Goal: Task Accomplishment & Management: Use online tool/utility

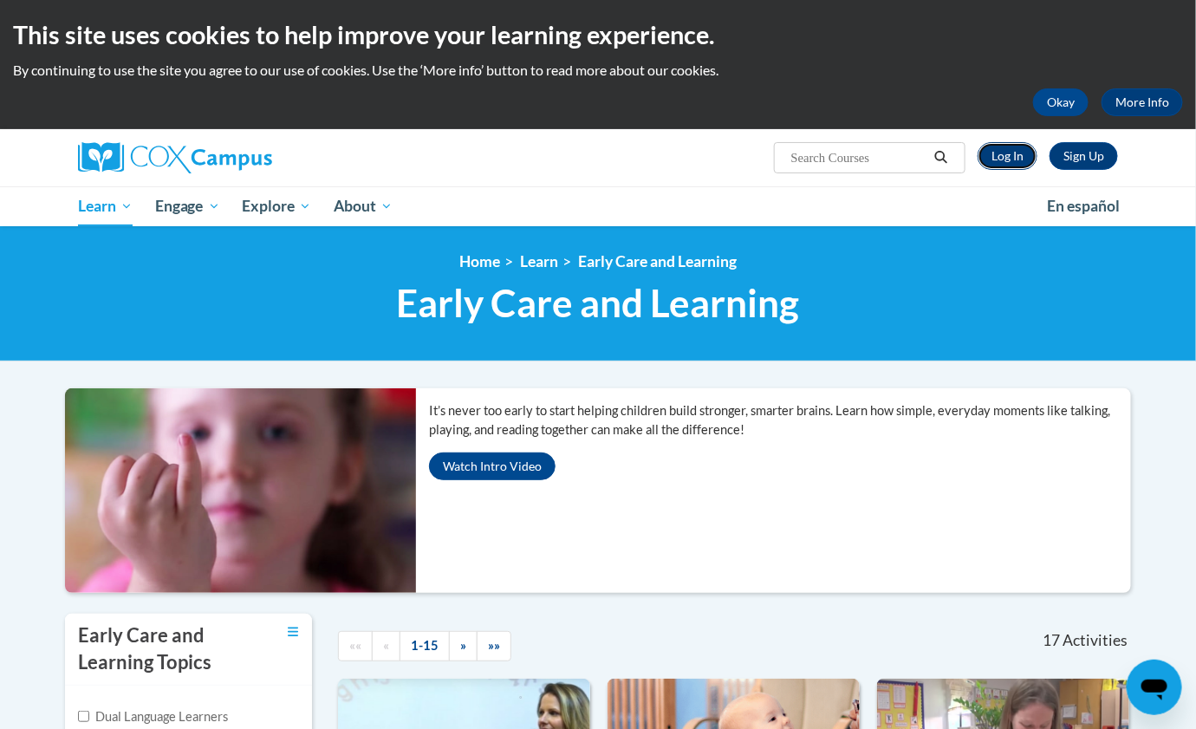
click at [1003, 149] on link "Log In" at bounding box center [1007, 156] width 60 height 28
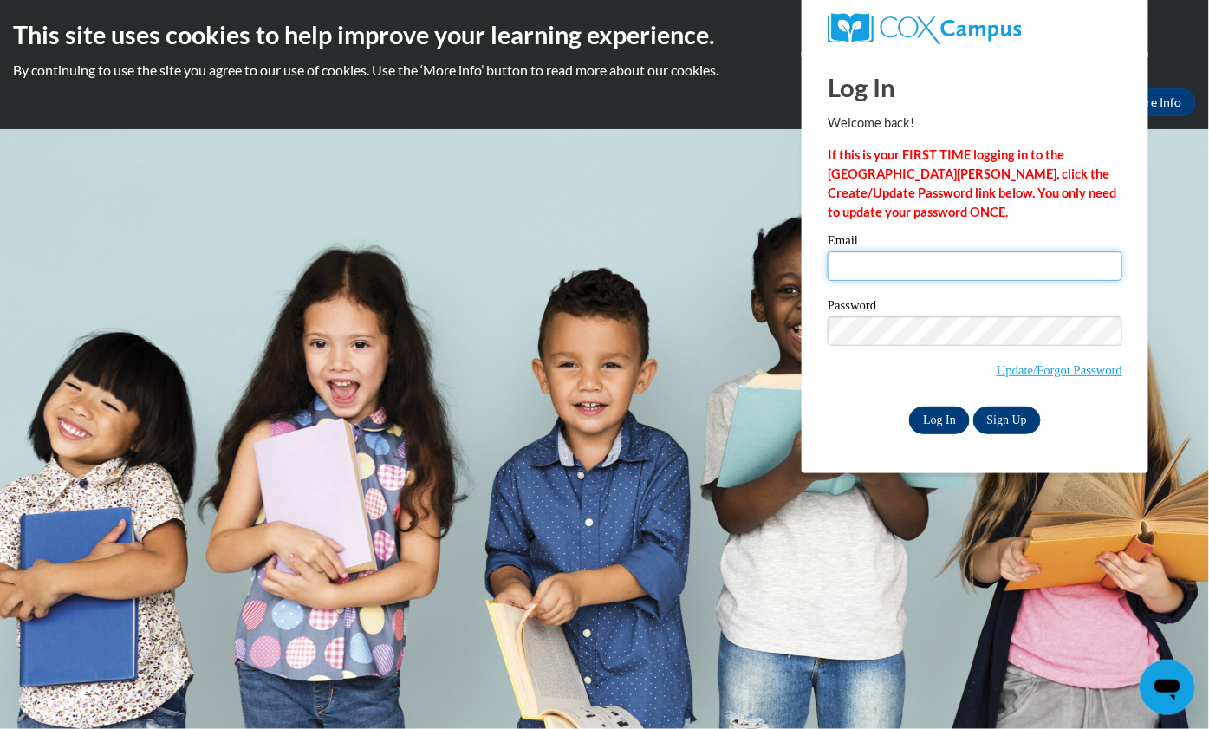
type input "bettemayo70@gmail.com"
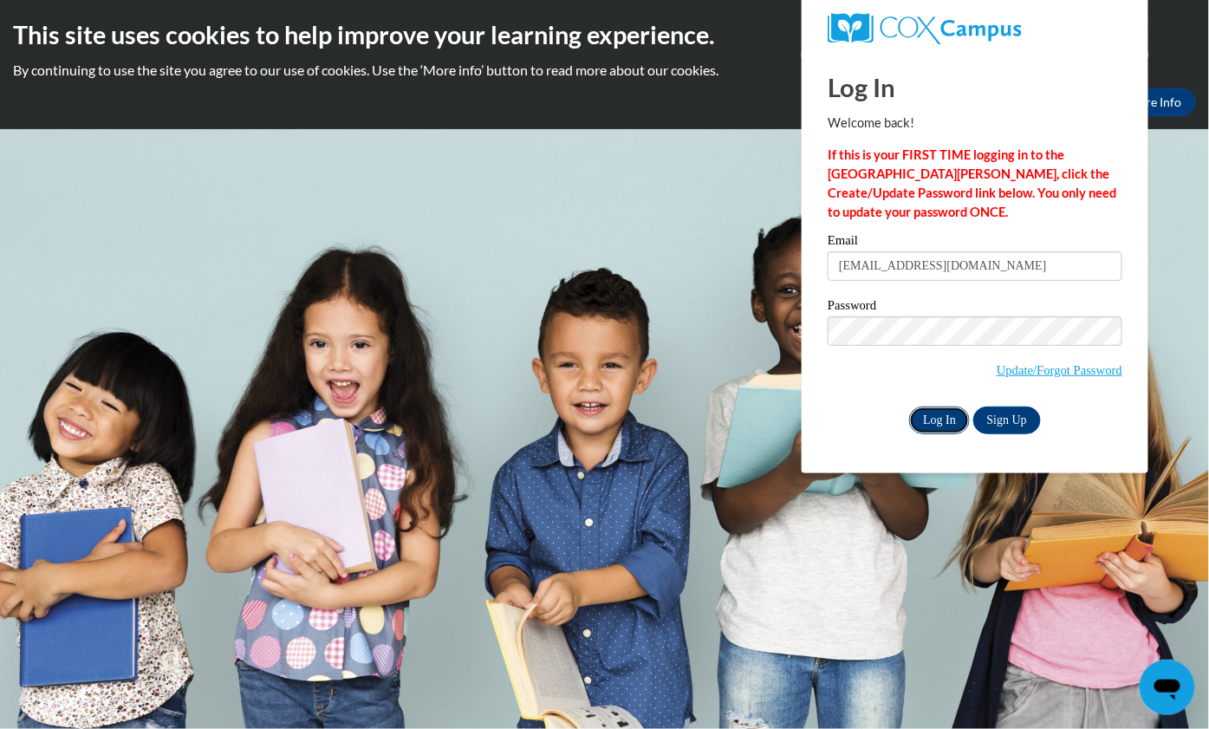
click at [939, 418] on input "Log In" at bounding box center [939, 420] width 61 height 28
click at [927, 412] on input "Log In" at bounding box center [939, 420] width 61 height 28
click at [933, 425] on input "Log In" at bounding box center [939, 420] width 61 height 28
click at [932, 420] on input "Log In" at bounding box center [939, 420] width 61 height 28
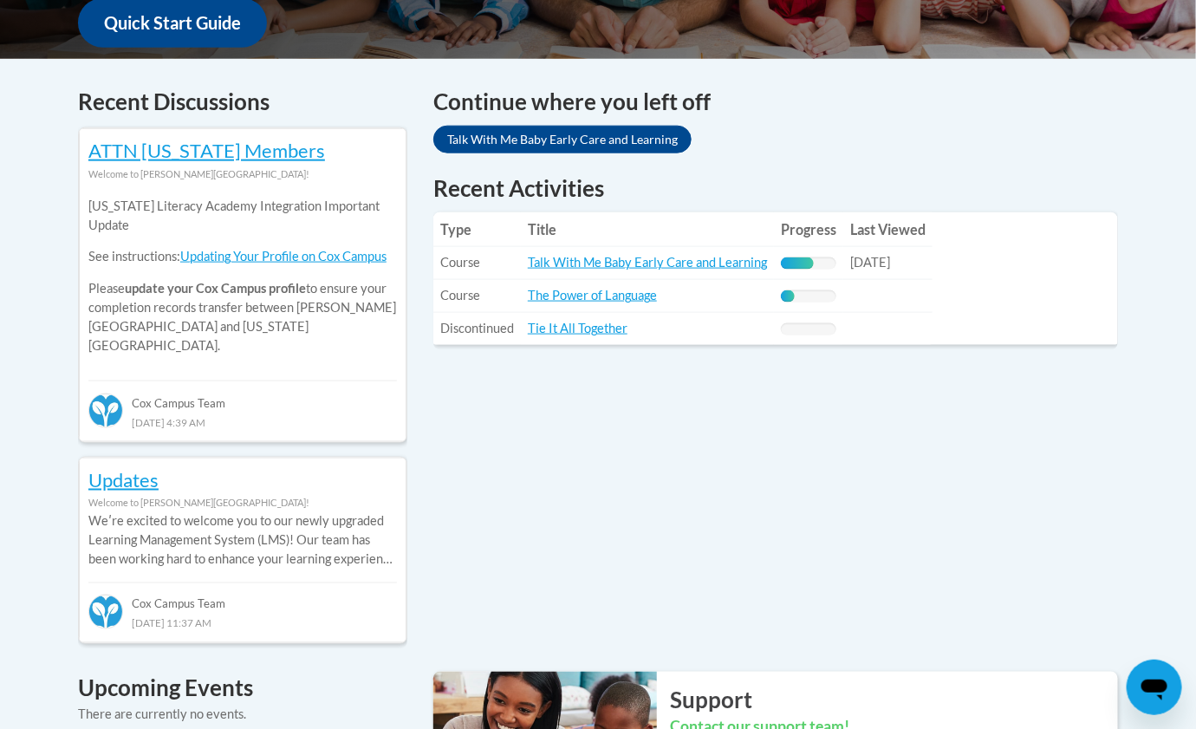
scroll to position [679, 0]
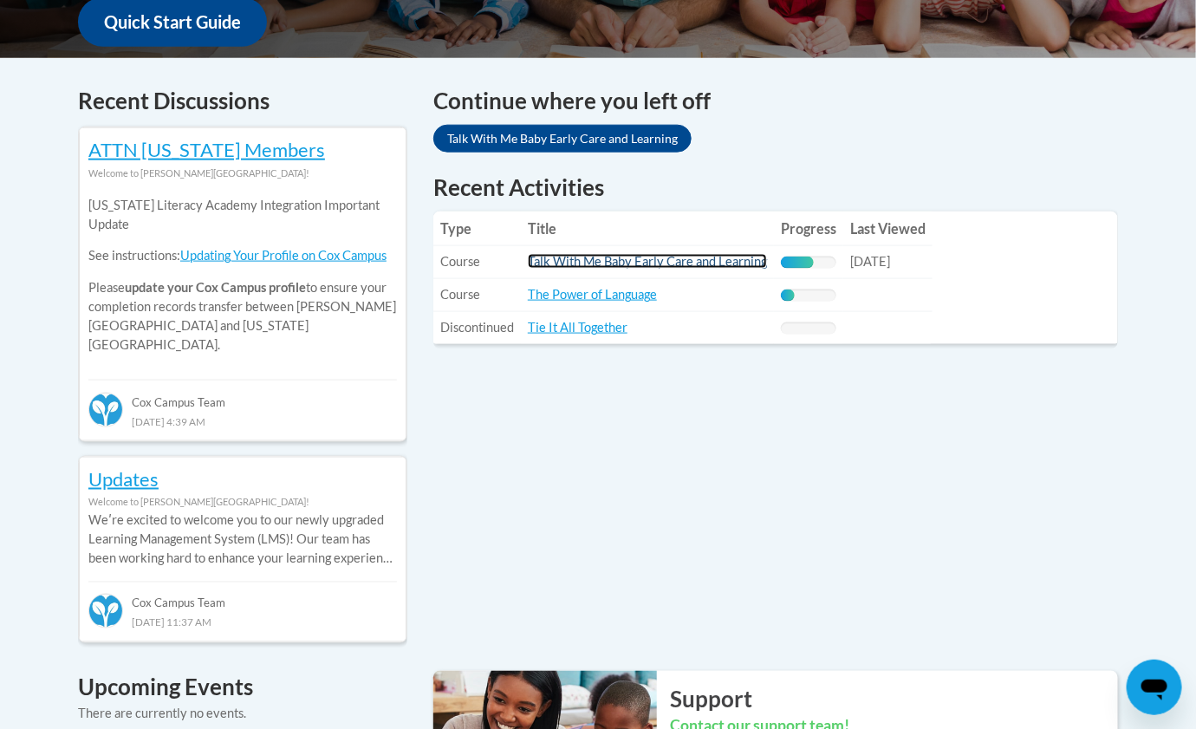
click at [728, 264] on link "Talk With Me Baby Early Care and Learning" at bounding box center [647, 261] width 239 height 15
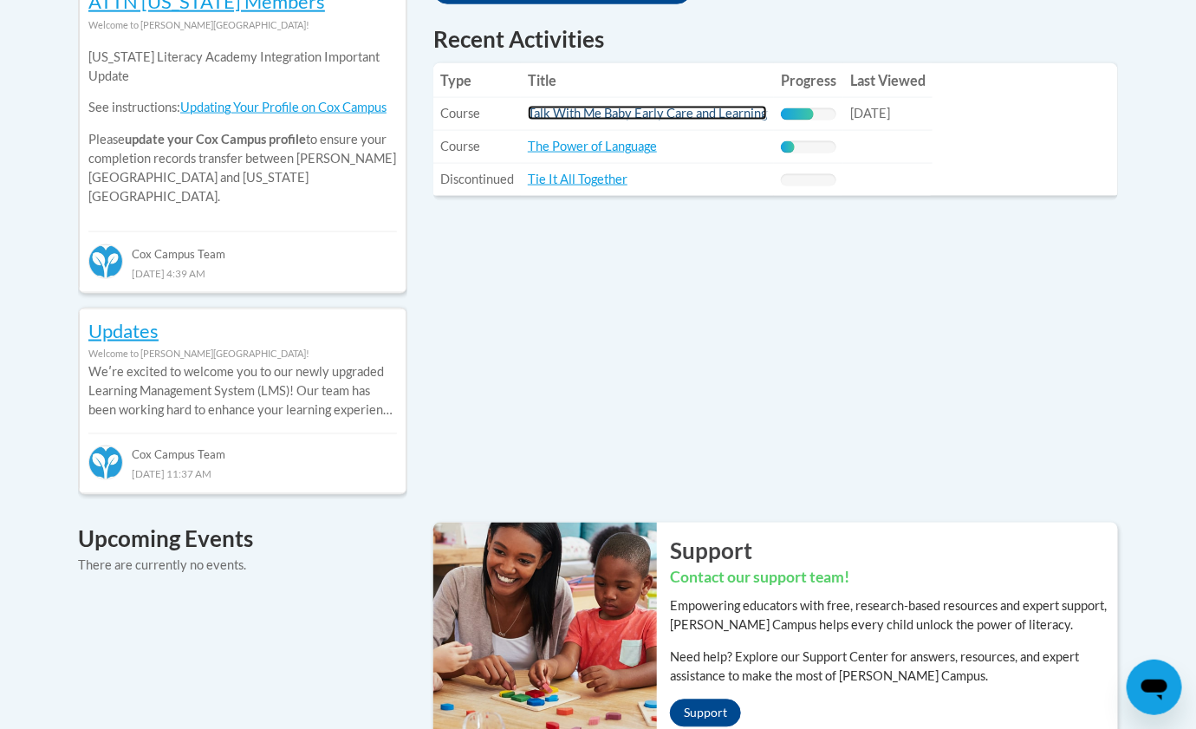
scroll to position [830, 0]
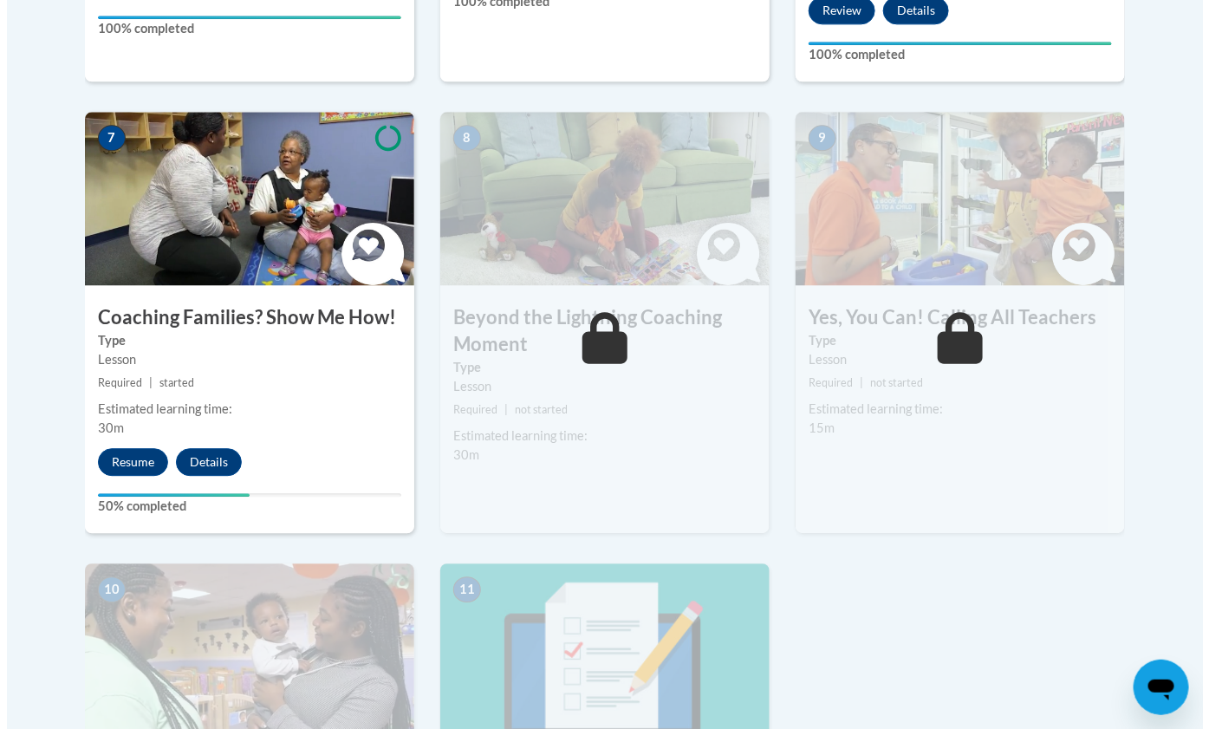
scroll to position [1484, 0]
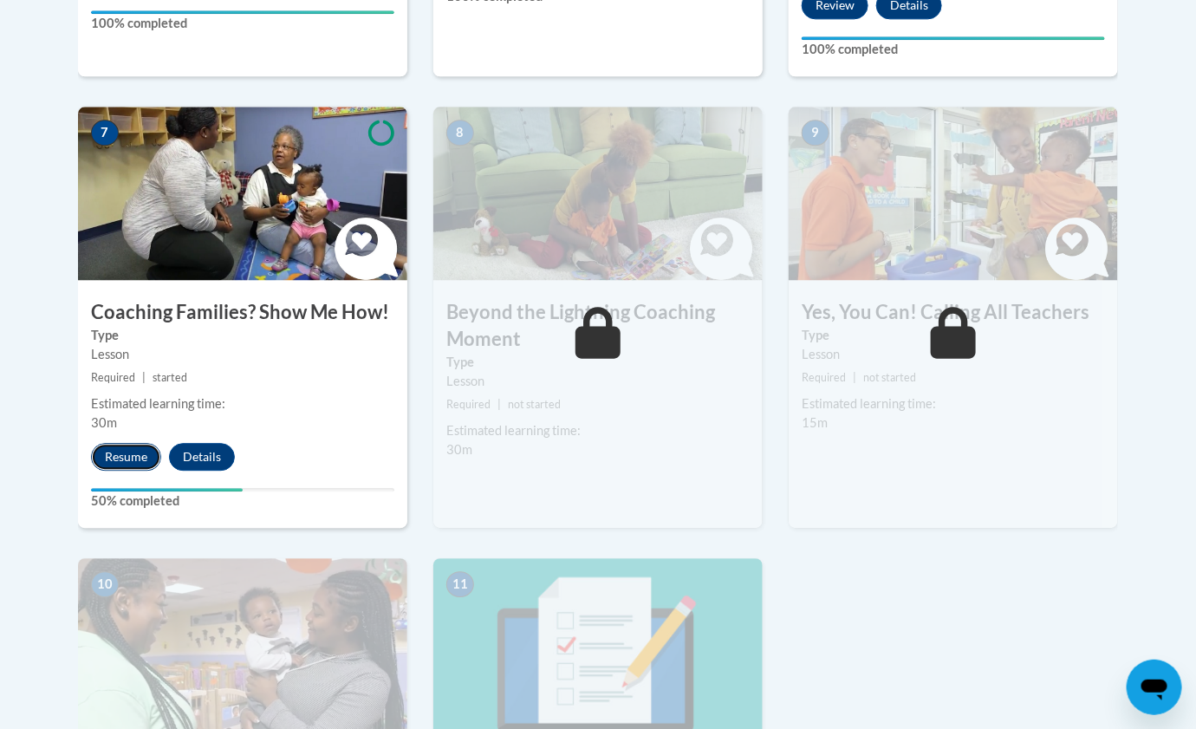
click at [133, 443] on button "Resume" at bounding box center [126, 457] width 70 height 28
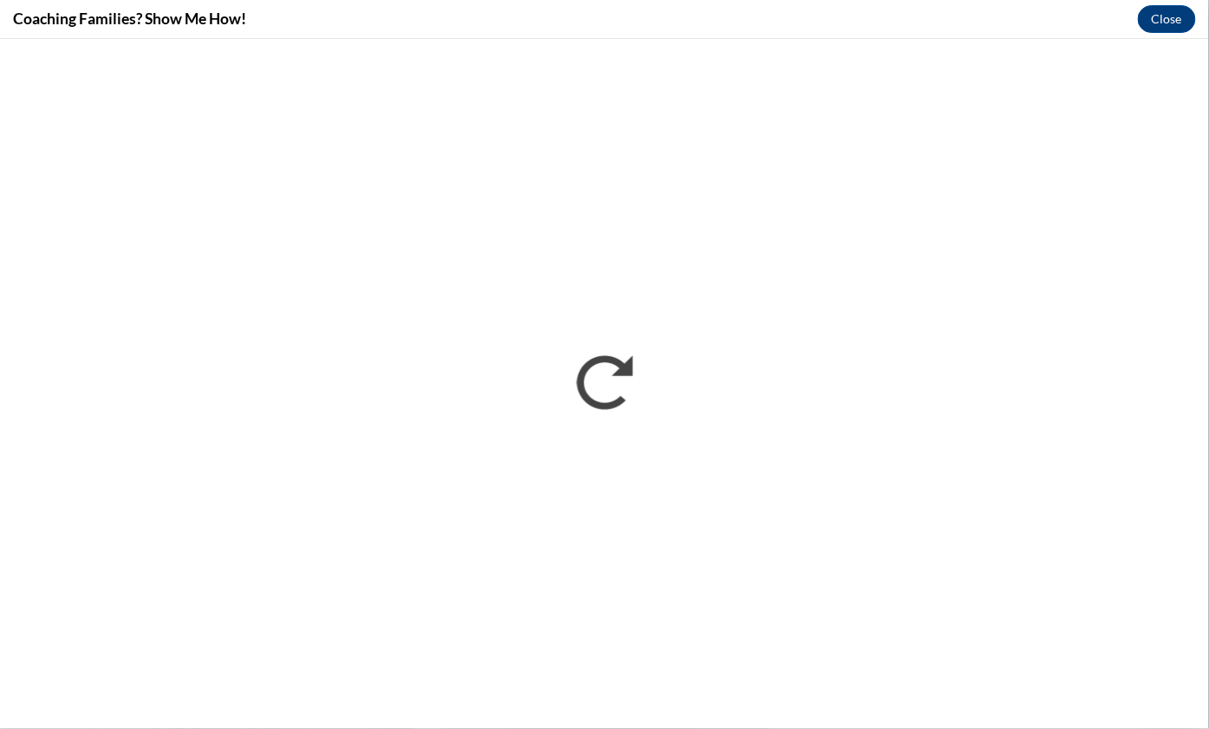
scroll to position [0, 0]
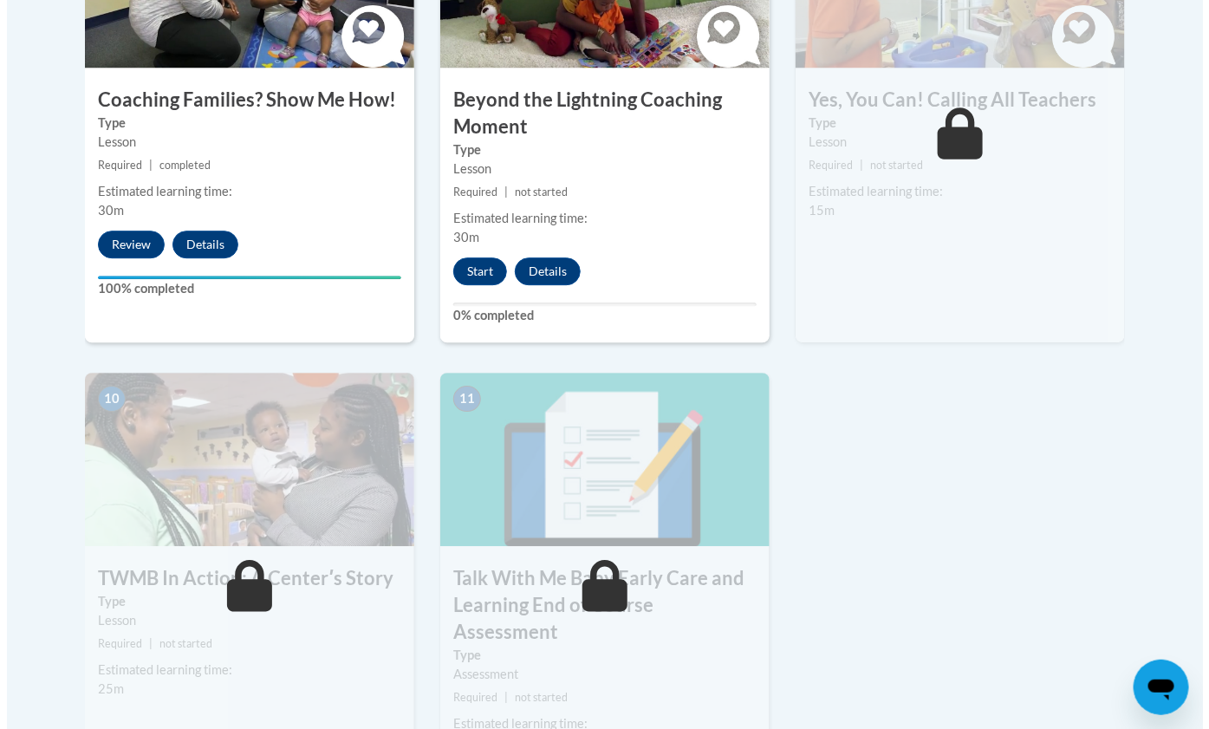
scroll to position [1693, 0]
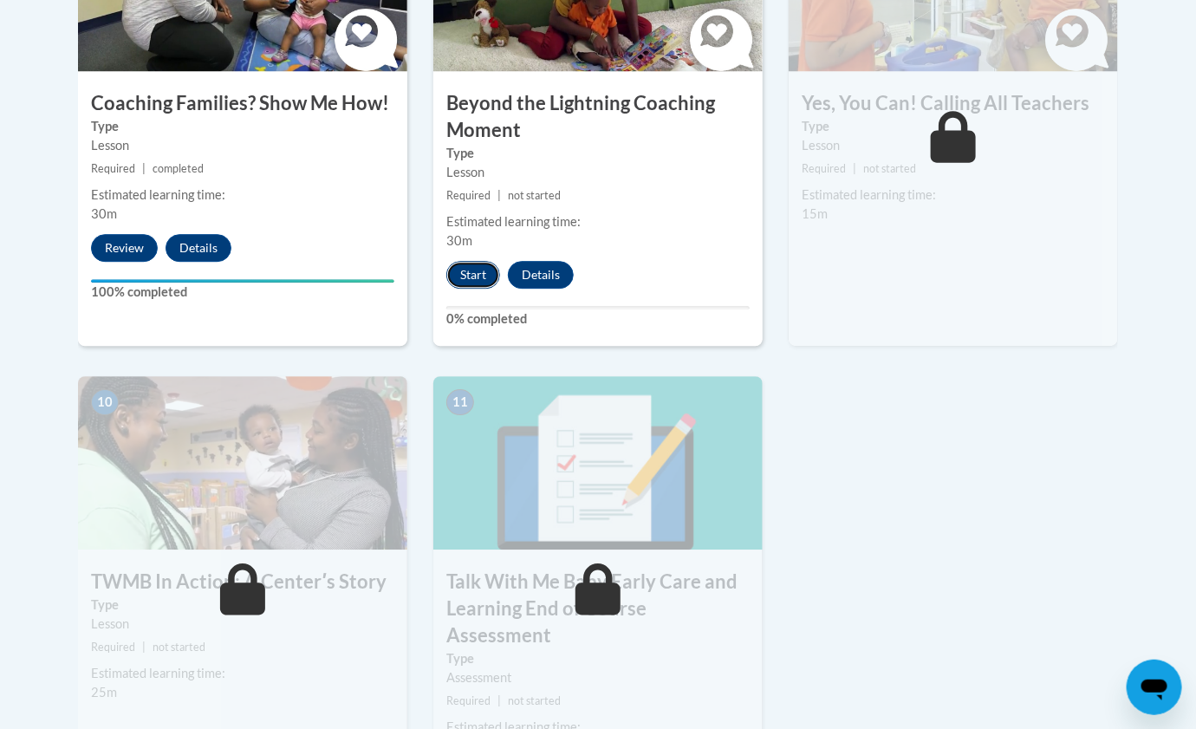
click at [478, 261] on button "Start" at bounding box center [473, 275] width 54 height 28
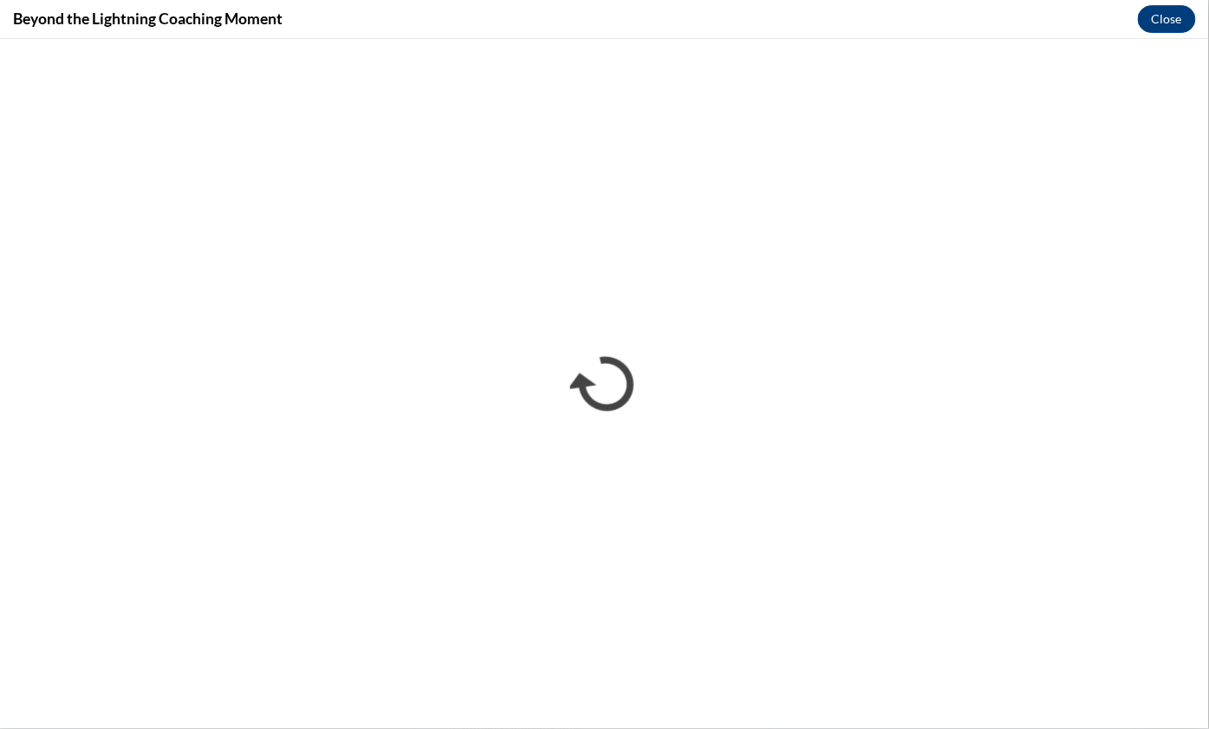
scroll to position [0, 0]
